Goal: Task Accomplishment & Management: Use online tool/utility

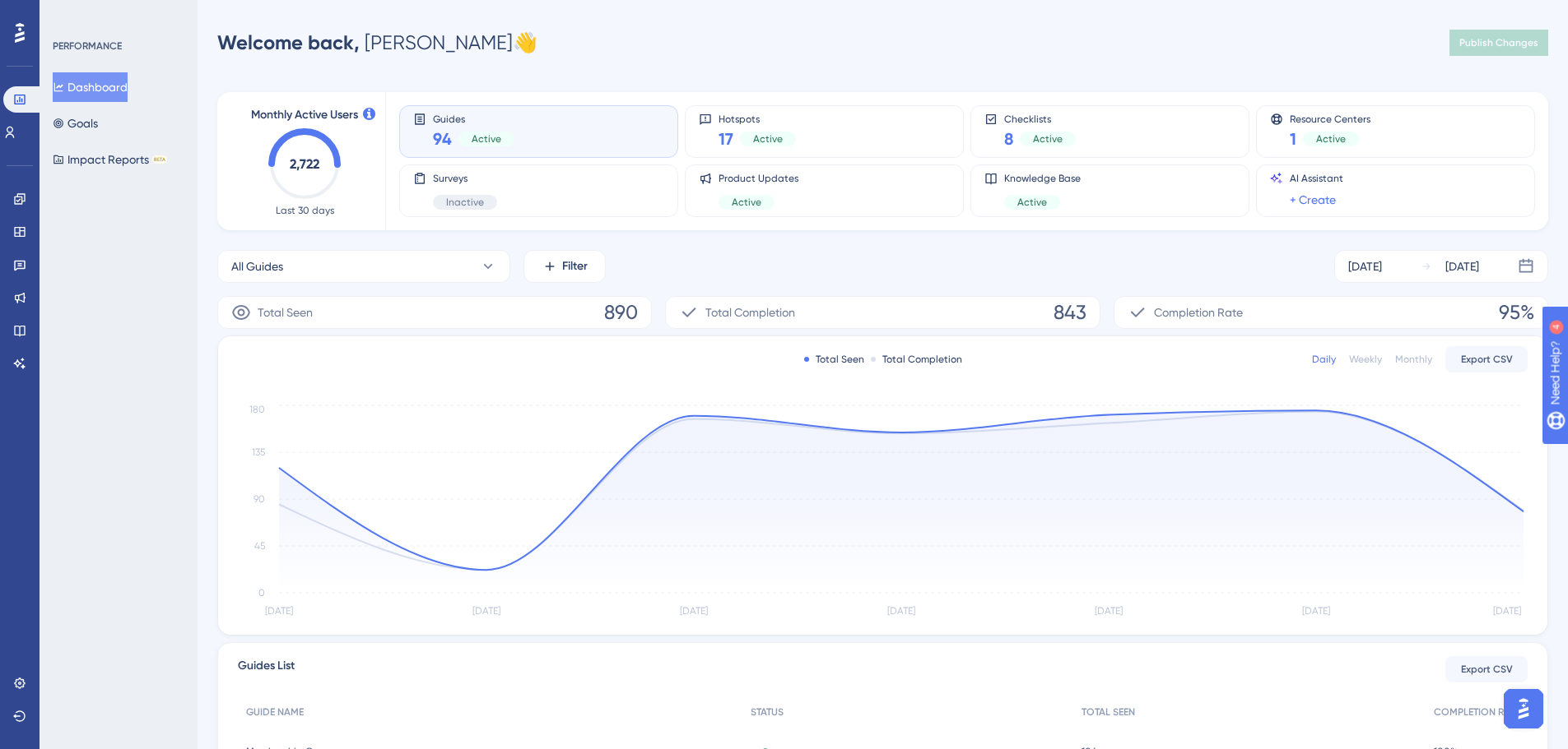
click at [13, 193] on div "Engagement" at bounding box center [20, 200] width 13 height 27
click at [13, 200] on link at bounding box center [20, 200] width 13 height 27
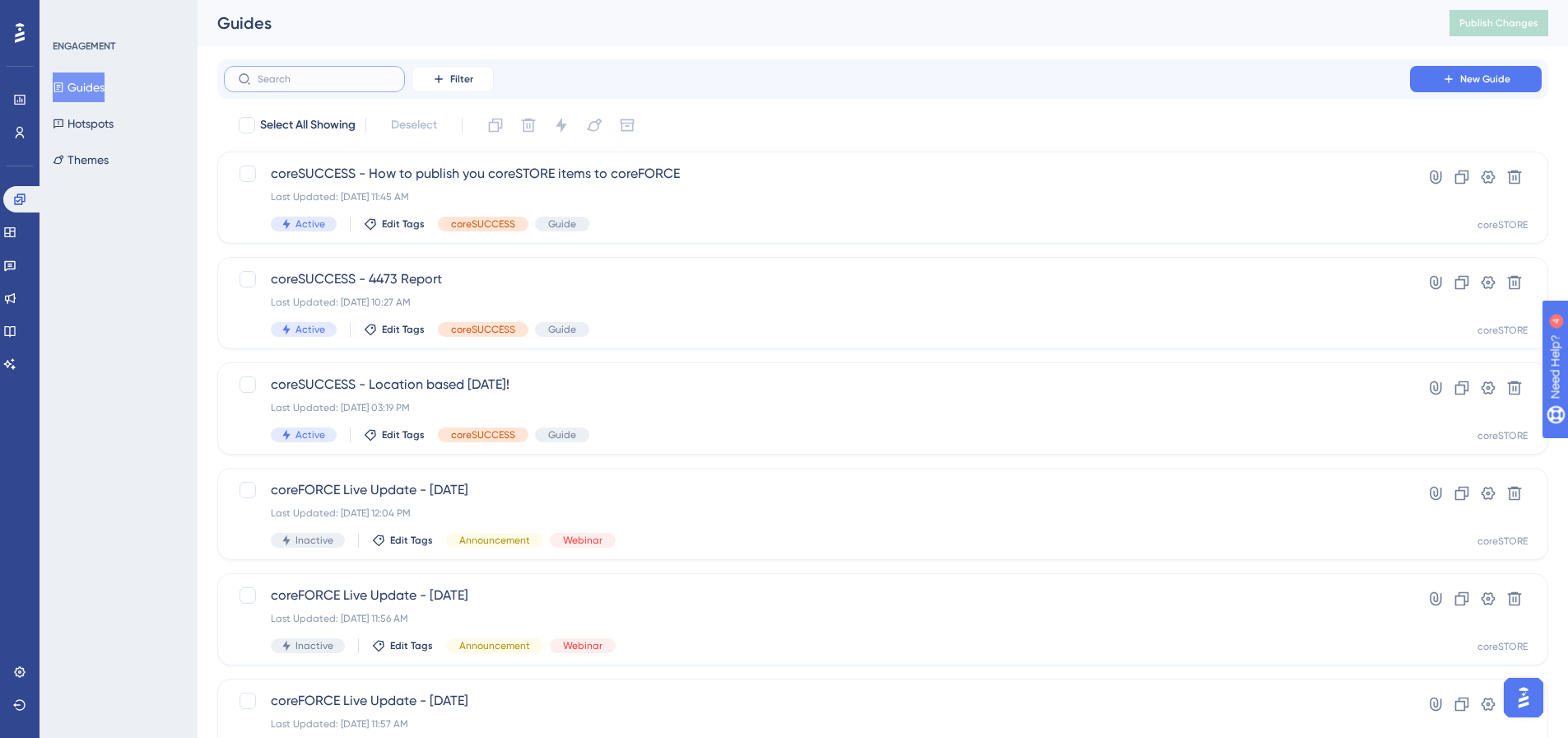
click at [304, 75] on input "text" at bounding box center [324, 79] width 133 height 12
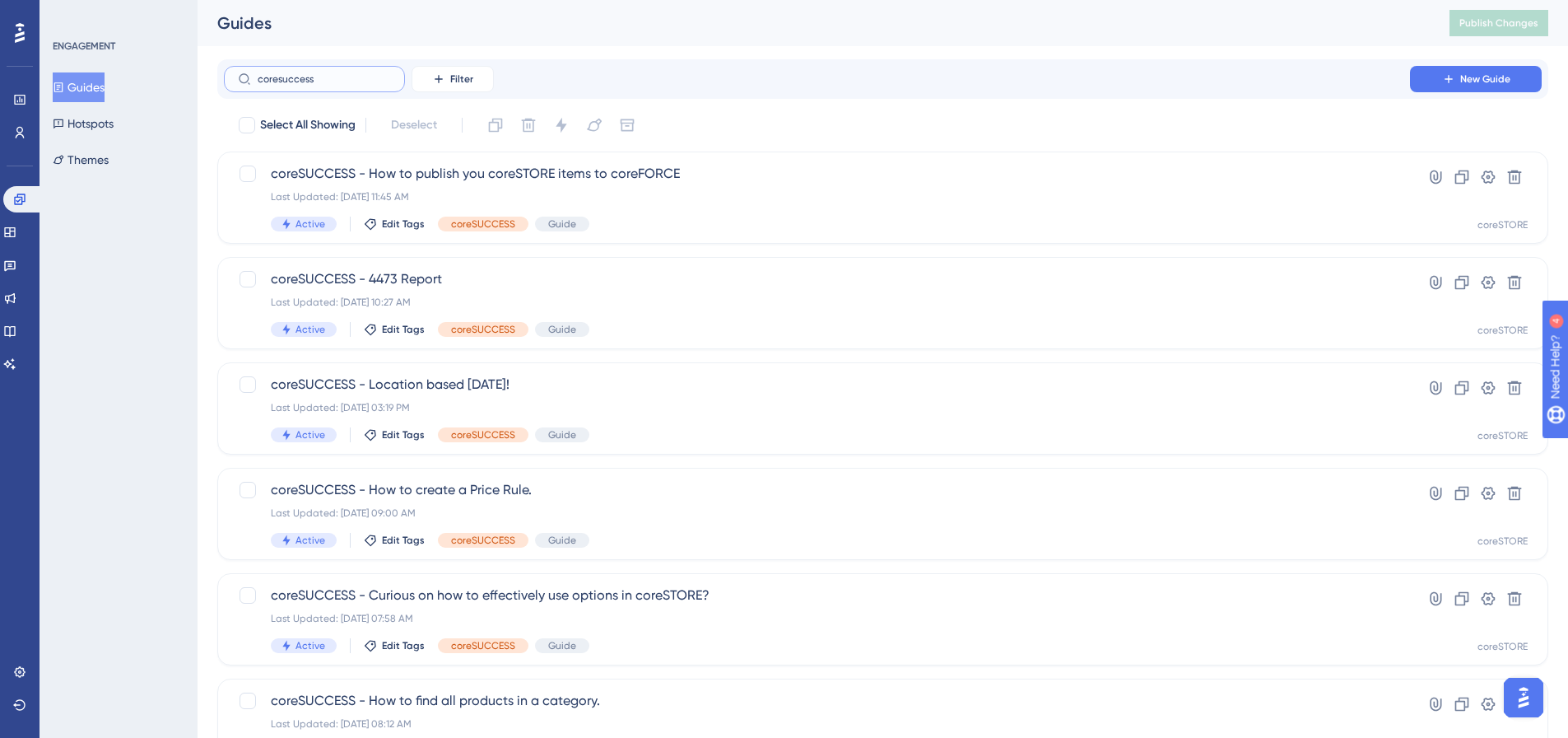
click at [348, 75] on input "coresuccess" at bounding box center [324, 79] width 133 height 12
type input "coreSUCE"
checkbox input "true"
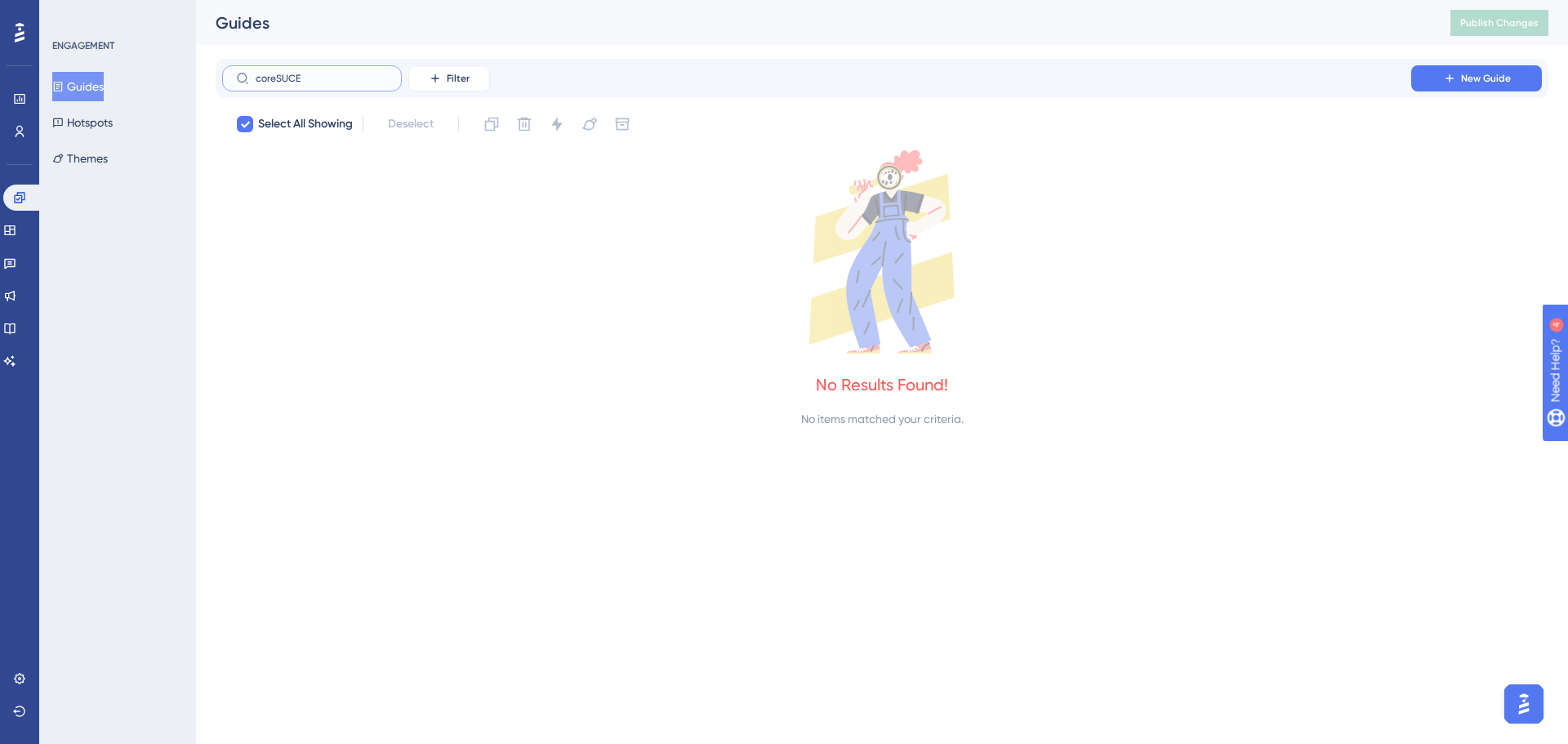
type input "coreSUC"
checkbox input "false"
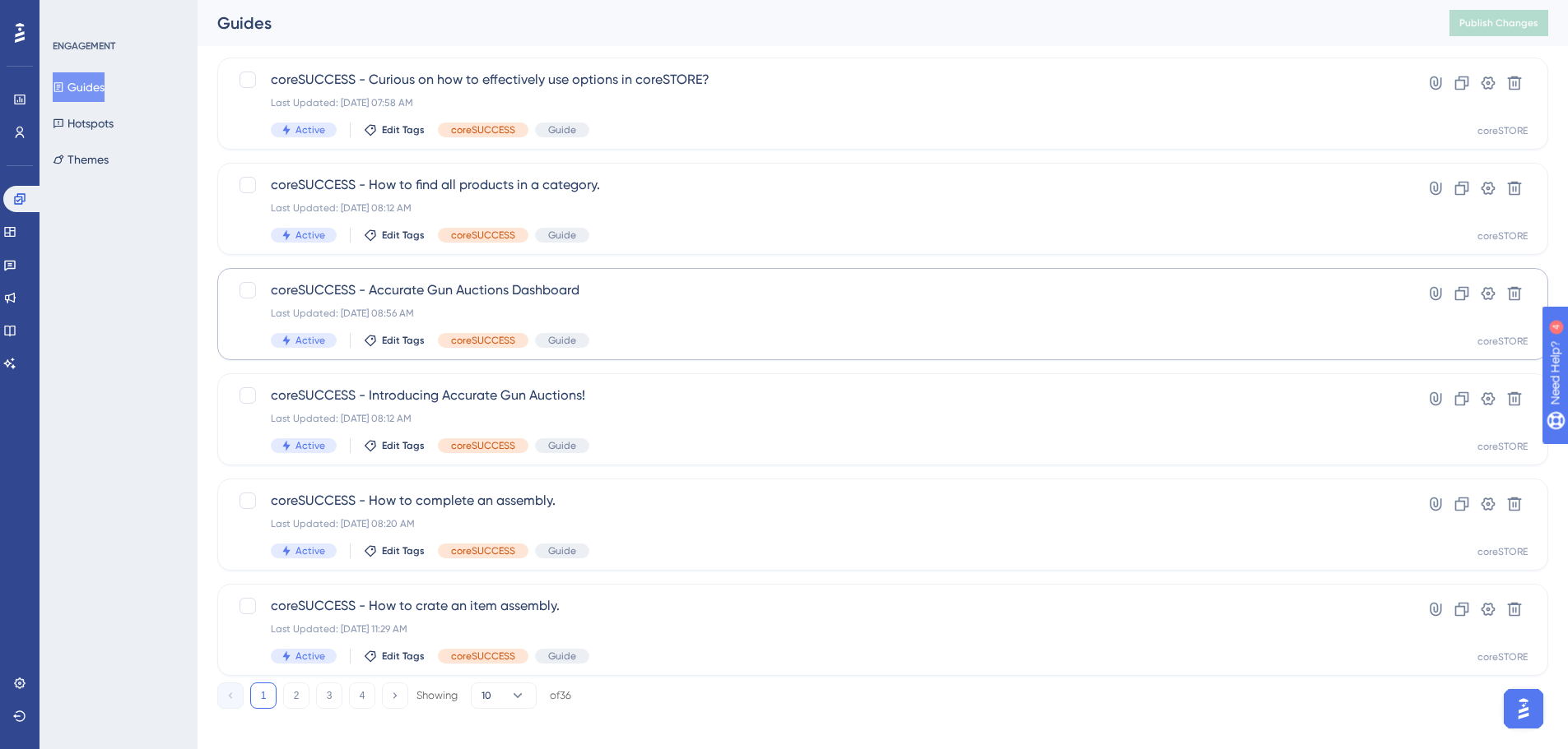
scroll to position [527, 0]
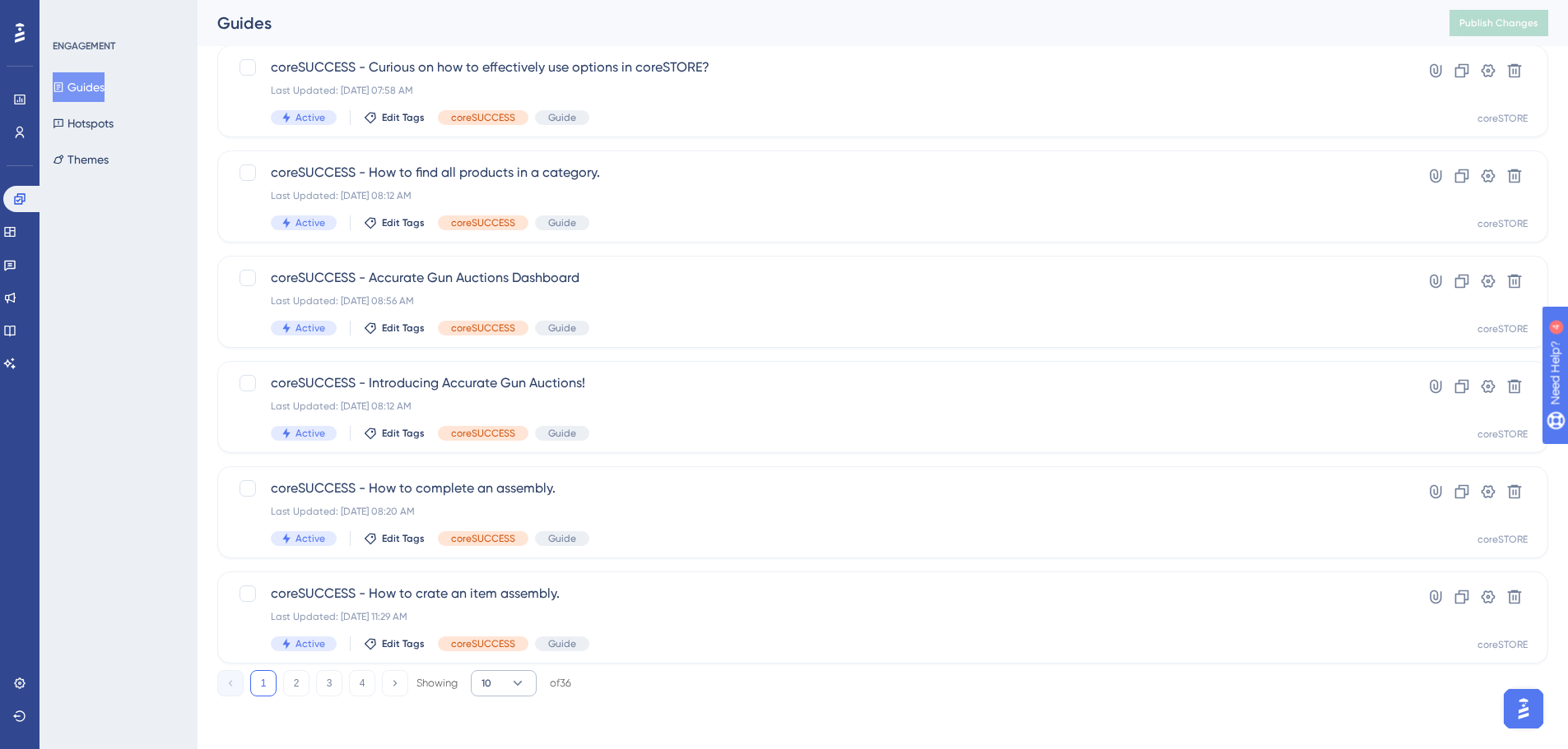
type input "coreSUCCESS"
click at [513, 686] on icon at bounding box center [518, 683] width 17 height 17
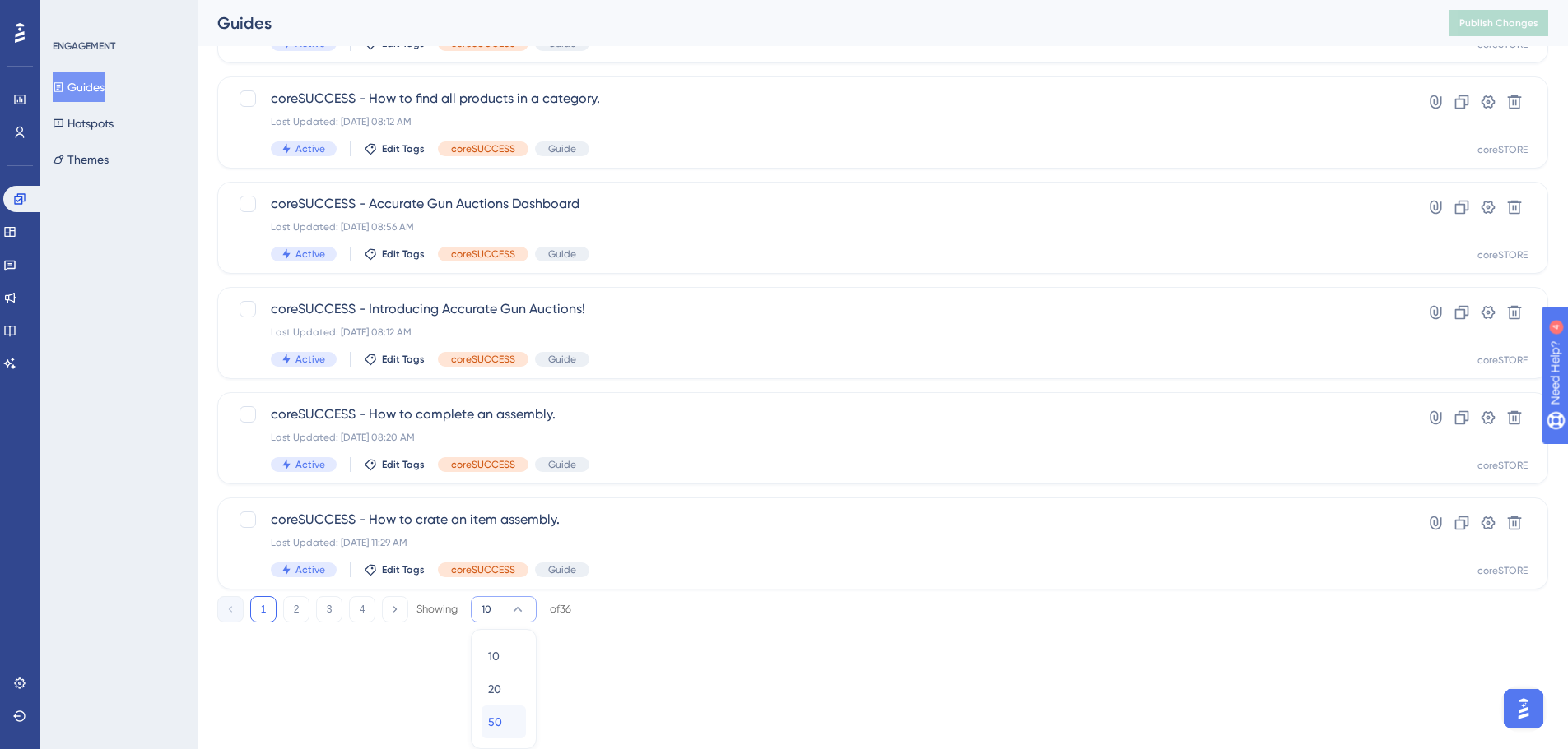
click at [503, 716] on div "50 50" at bounding box center [504, 722] width 32 height 33
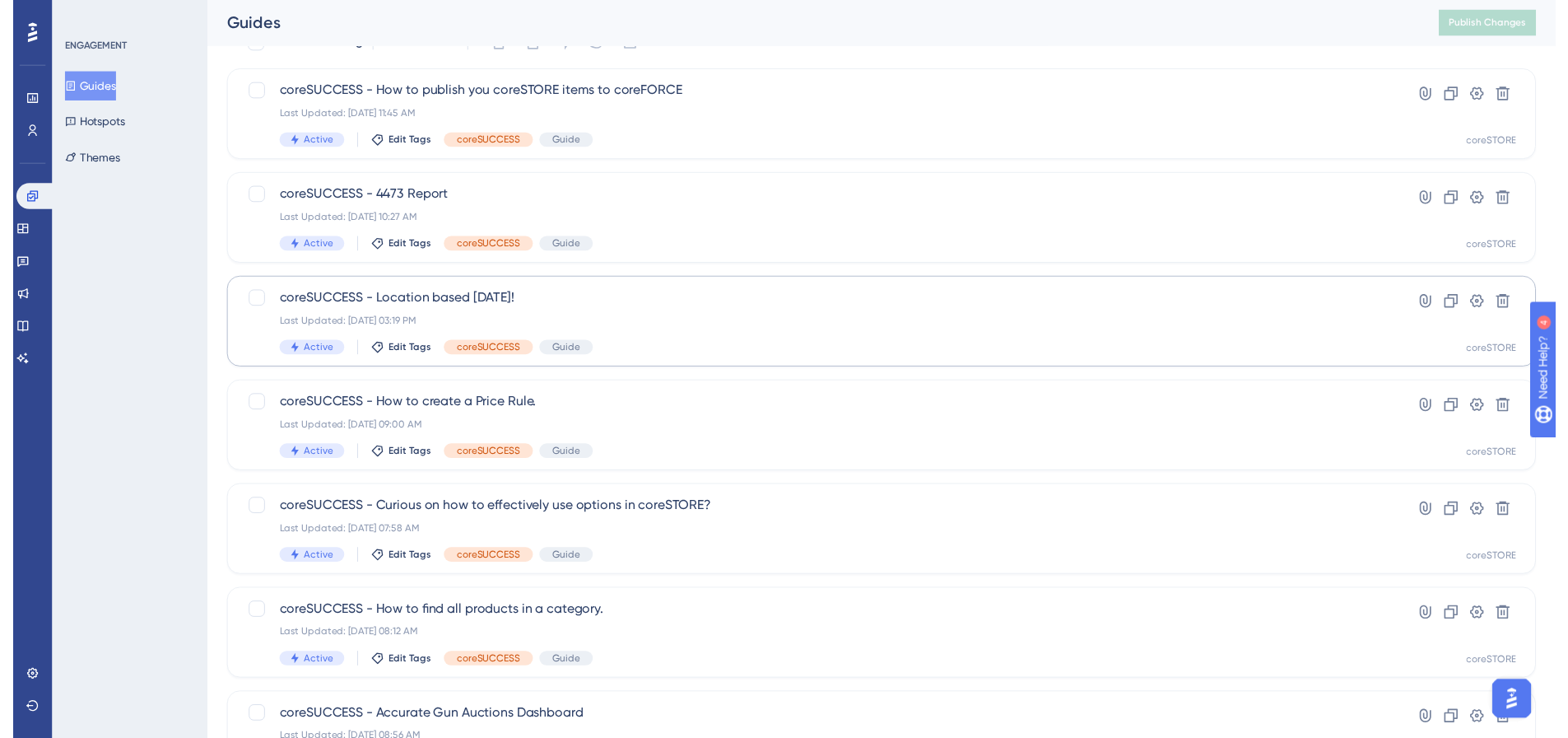
scroll to position [0, 0]
